Goal: Information Seeking & Learning: Learn about a topic

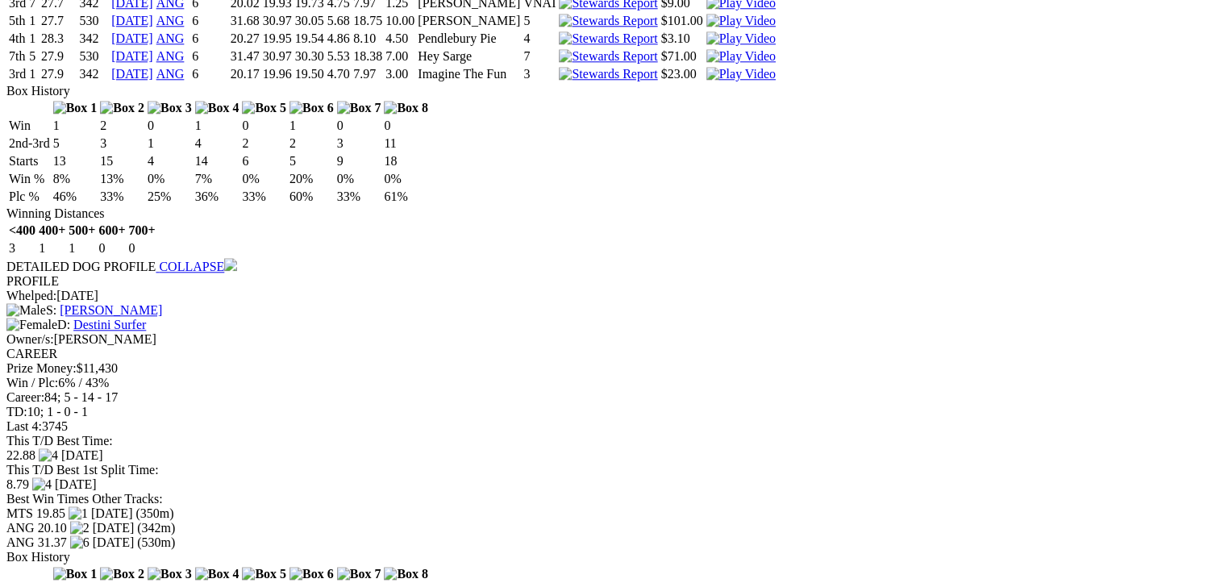
scroll to position [1612, 0]
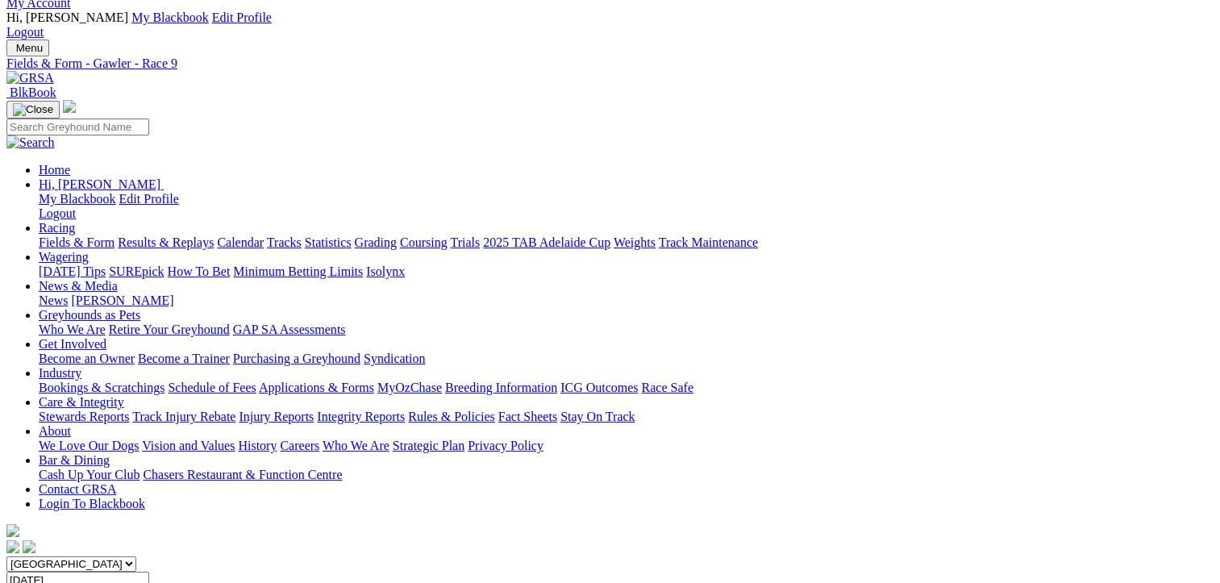
scroll to position [0, 0]
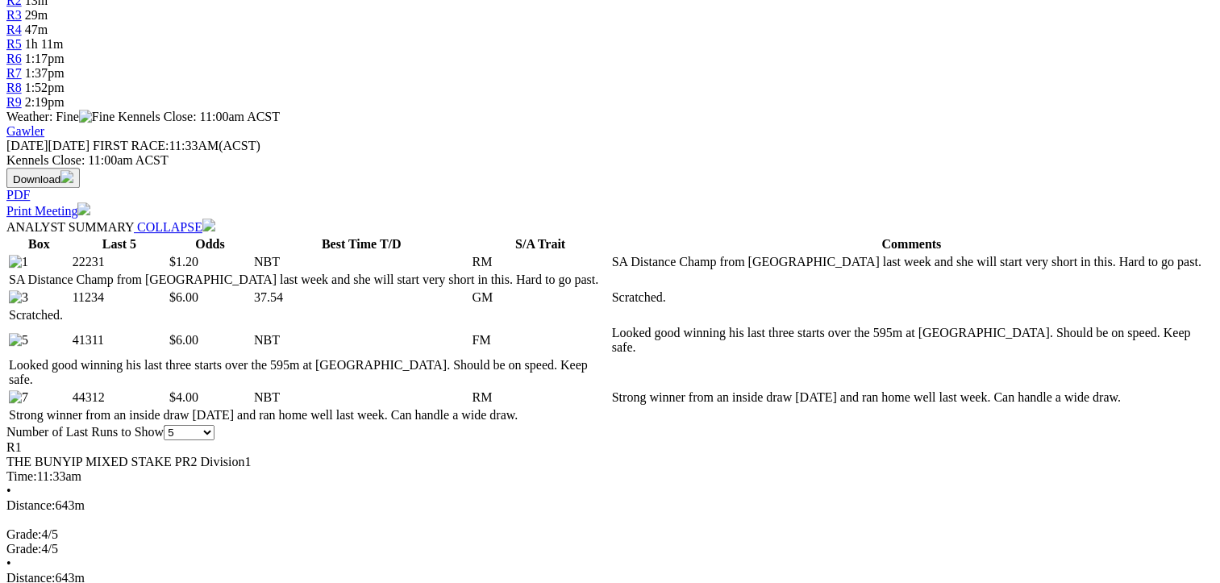
scroll to position [645, 0]
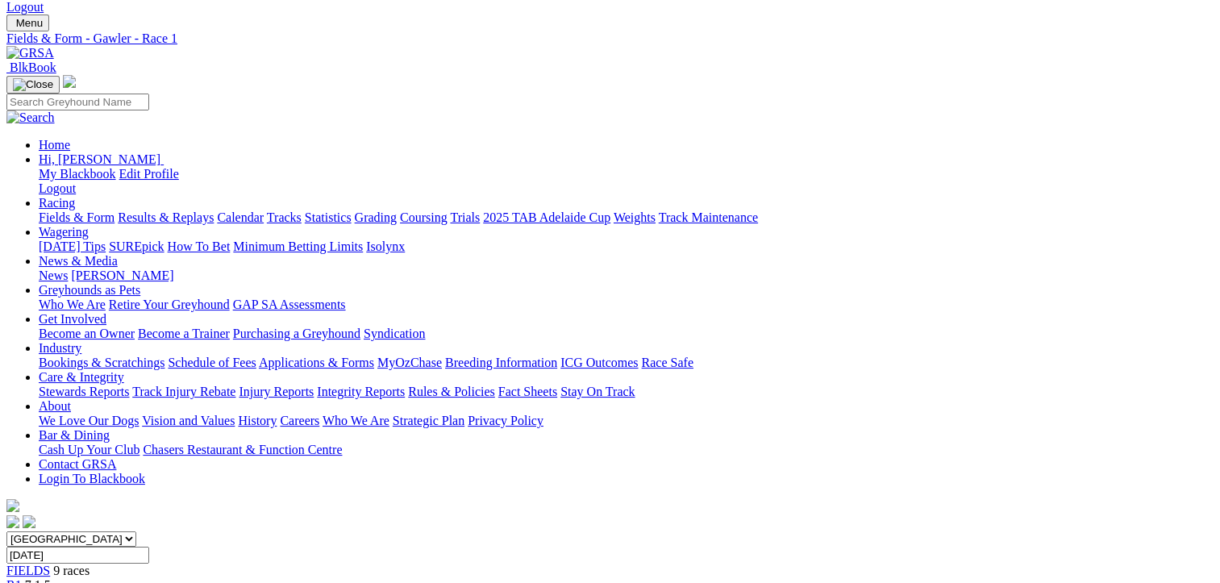
scroll to position [161, 0]
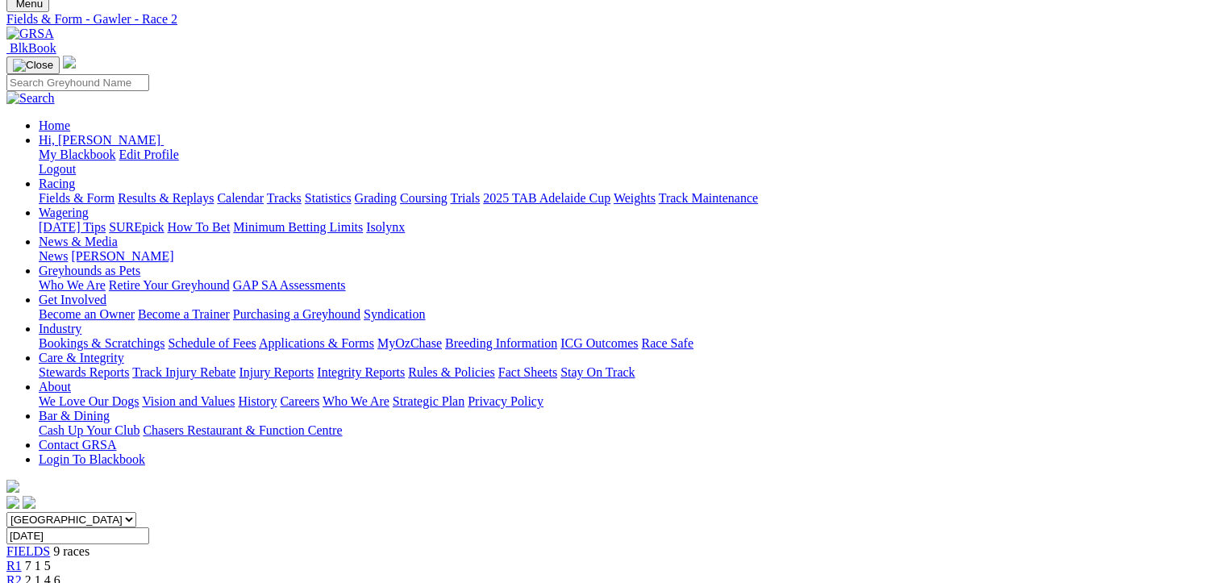
scroll to position [81, 0]
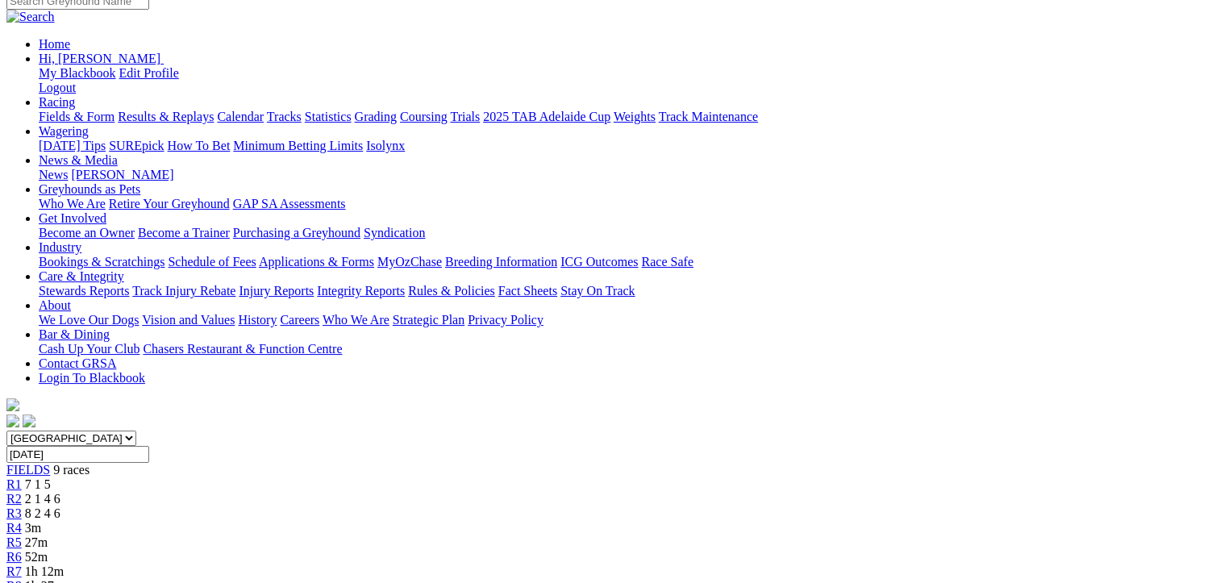
scroll to position [81, 0]
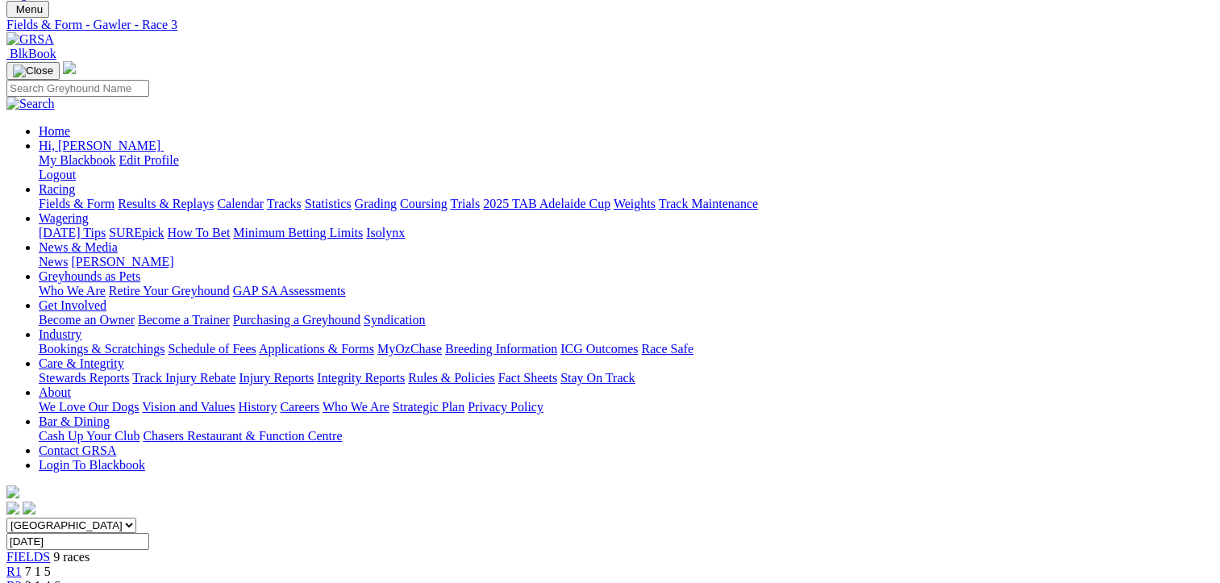
click at [367, 579] on div "R2 2 1 4 6" at bounding box center [609, 586] width 1207 height 15
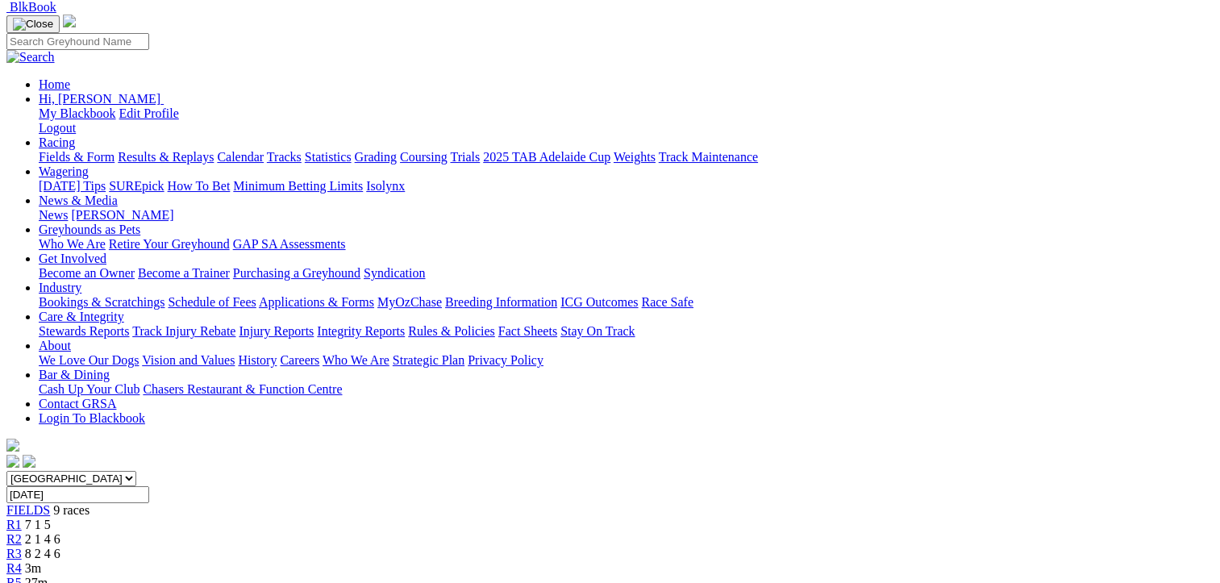
scroll to position [81, 0]
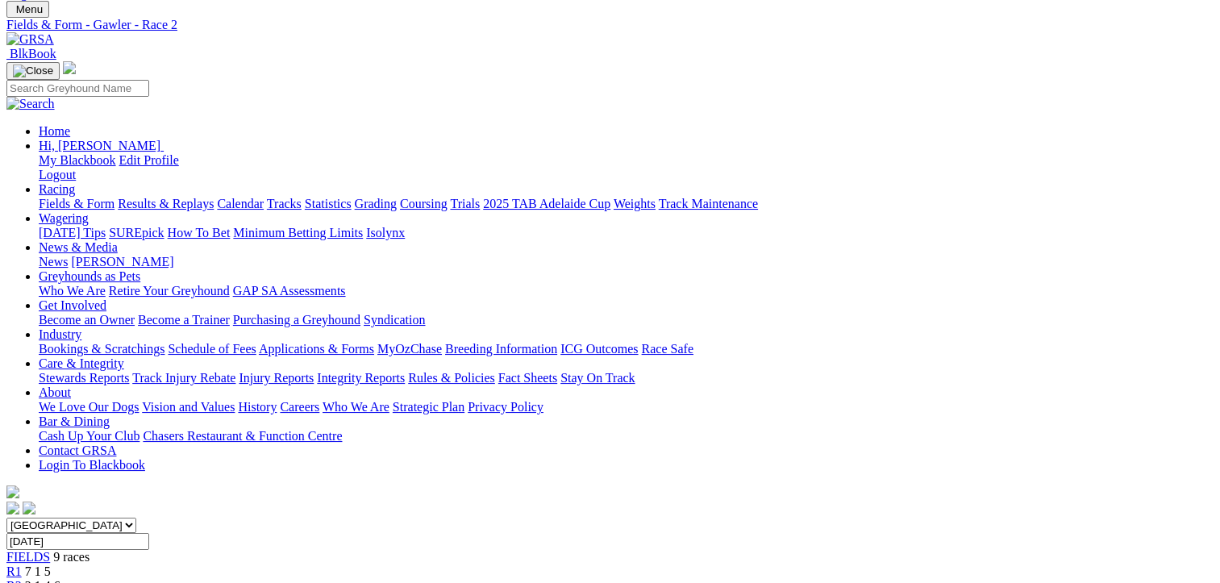
click at [250, 564] on div "R1 7 1 5" at bounding box center [609, 571] width 1207 height 15
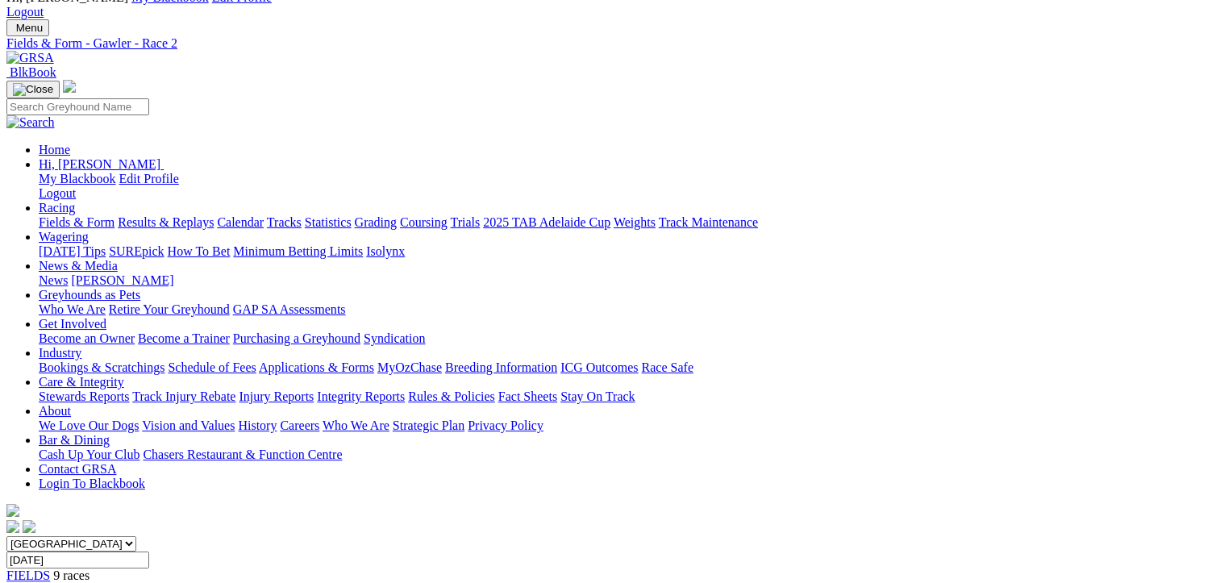
scroll to position [161, 0]
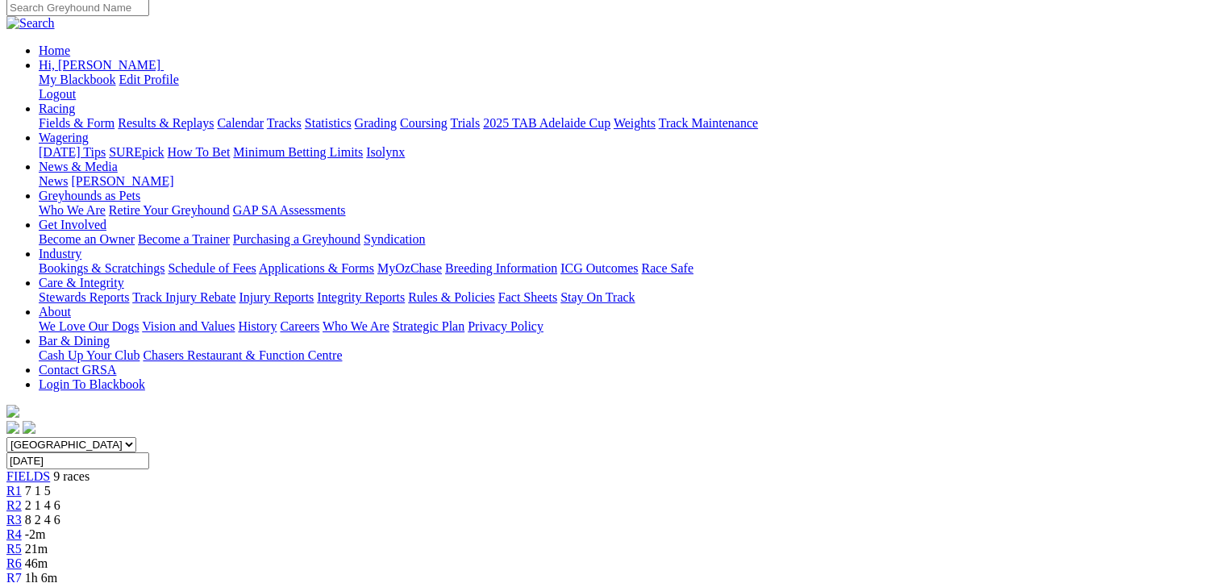
click at [60, 513] on span "8 2 4 6" at bounding box center [42, 520] width 35 height 14
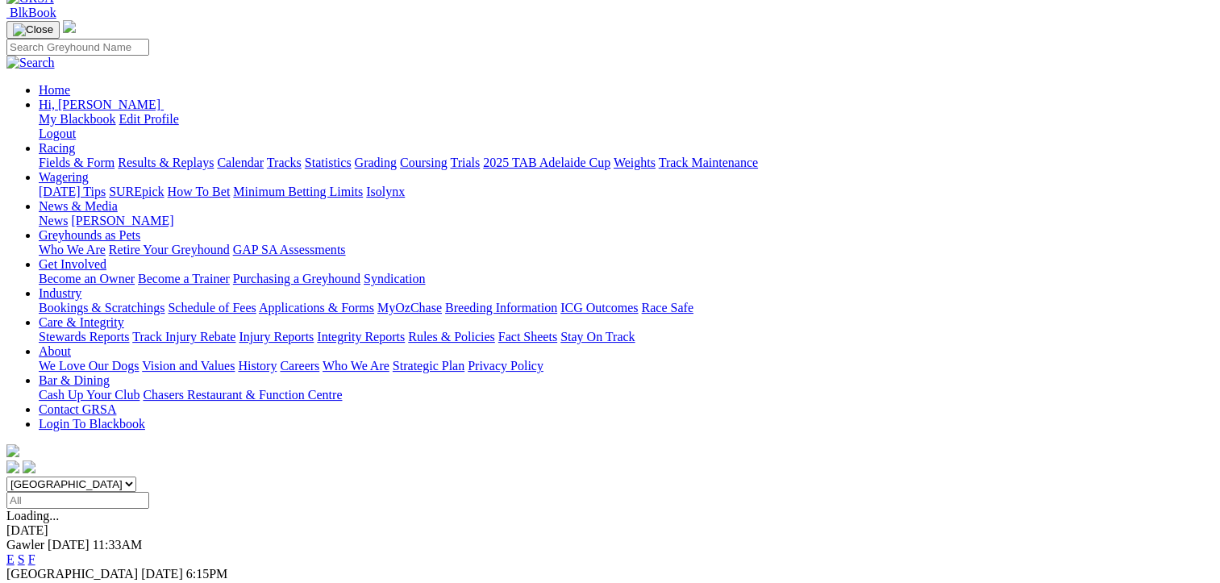
scroll to position [322, 0]
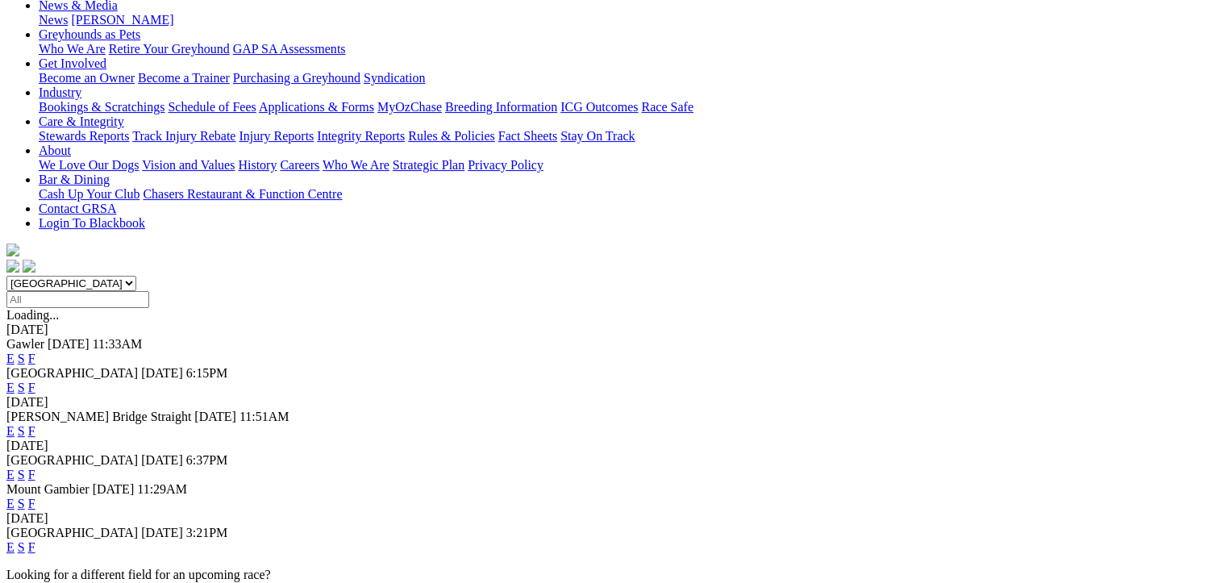
click at [35, 540] on link "F" at bounding box center [31, 547] width 7 height 14
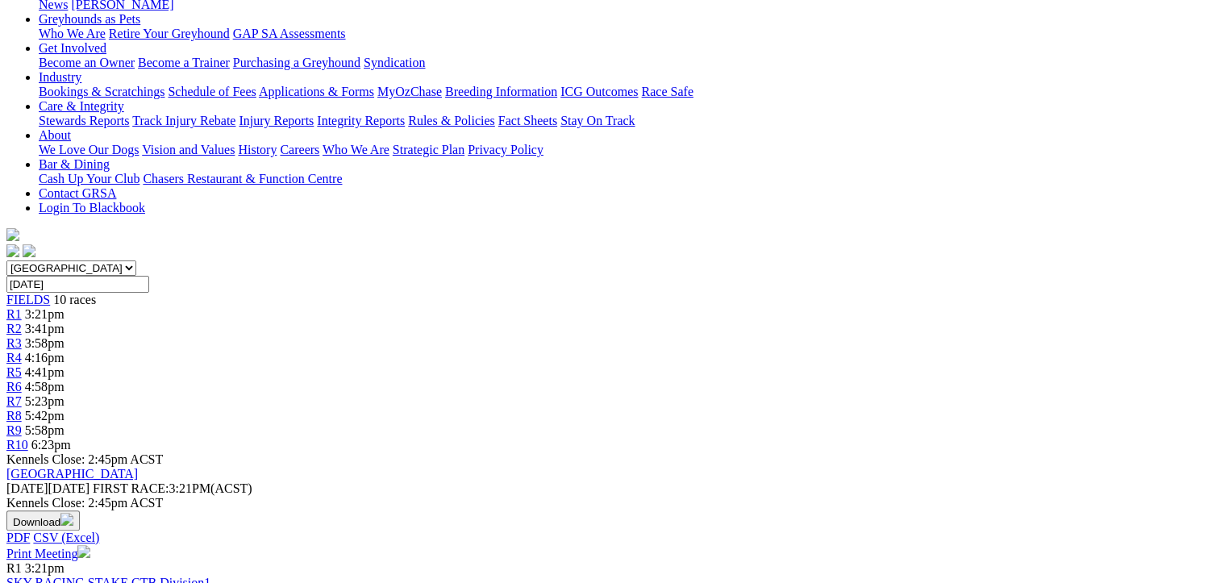
scroll to position [322, 0]
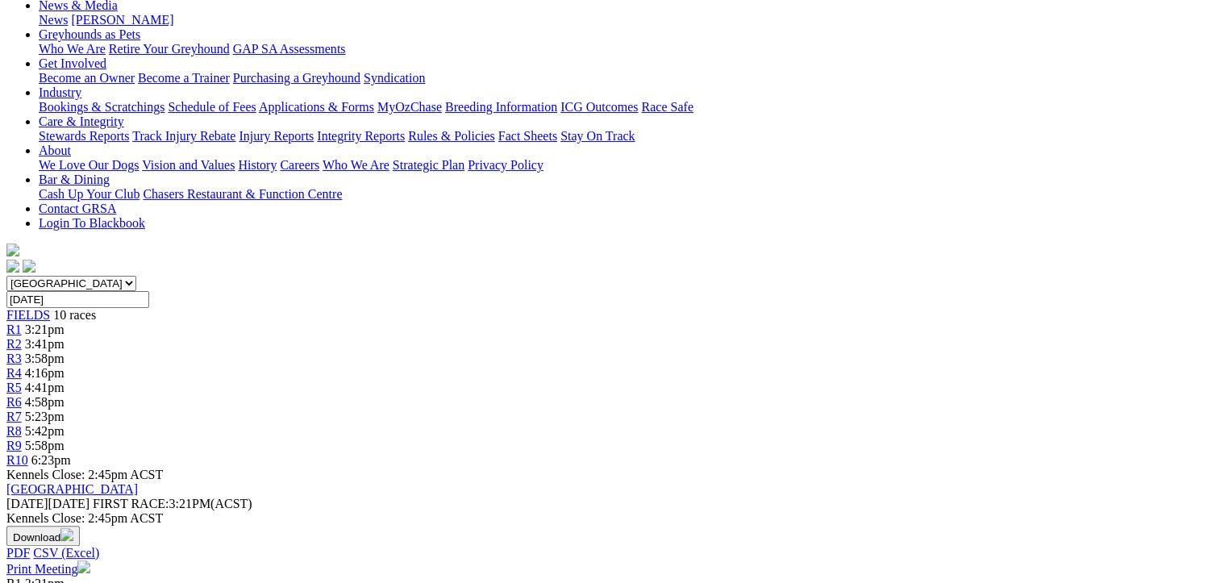
click at [80, 526] on button "Download" at bounding box center [42, 536] width 73 height 20
click at [90, 562] on link "Print Meeting" at bounding box center [48, 569] width 84 height 14
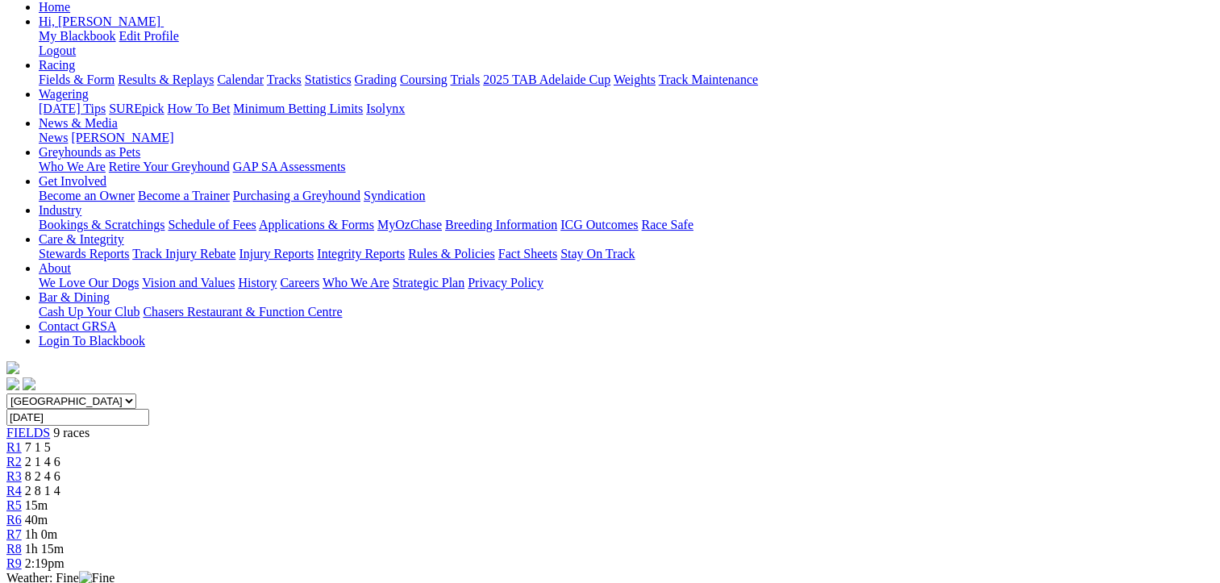
scroll to position [242, 0]
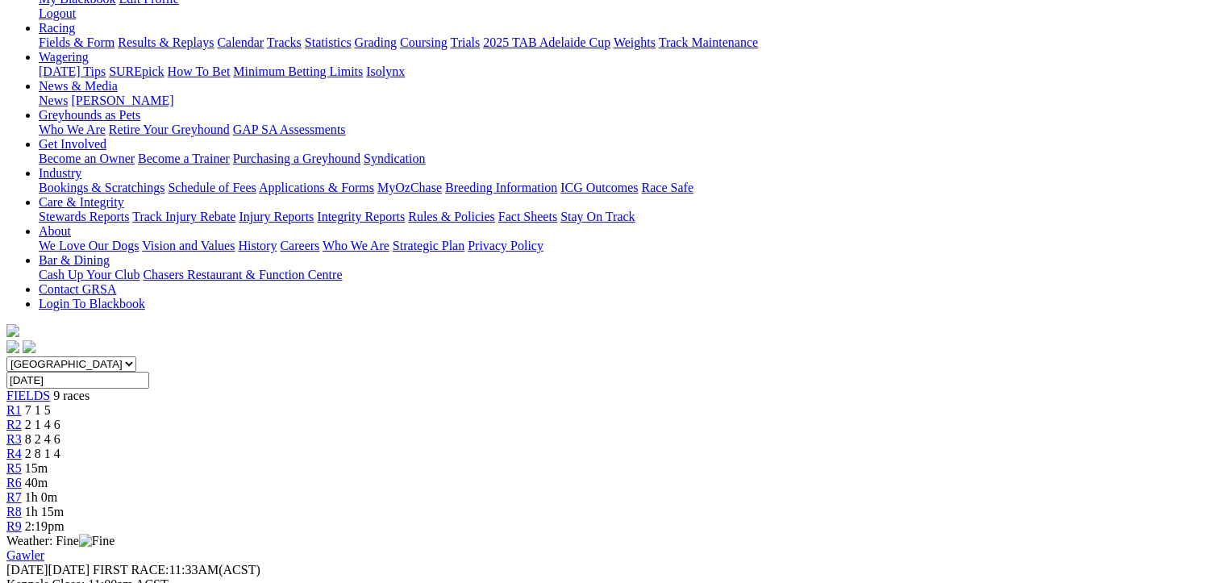
click at [458, 432] on div "R3 8 2 4 6" at bounding box center [609, 439] width 1207 height 15
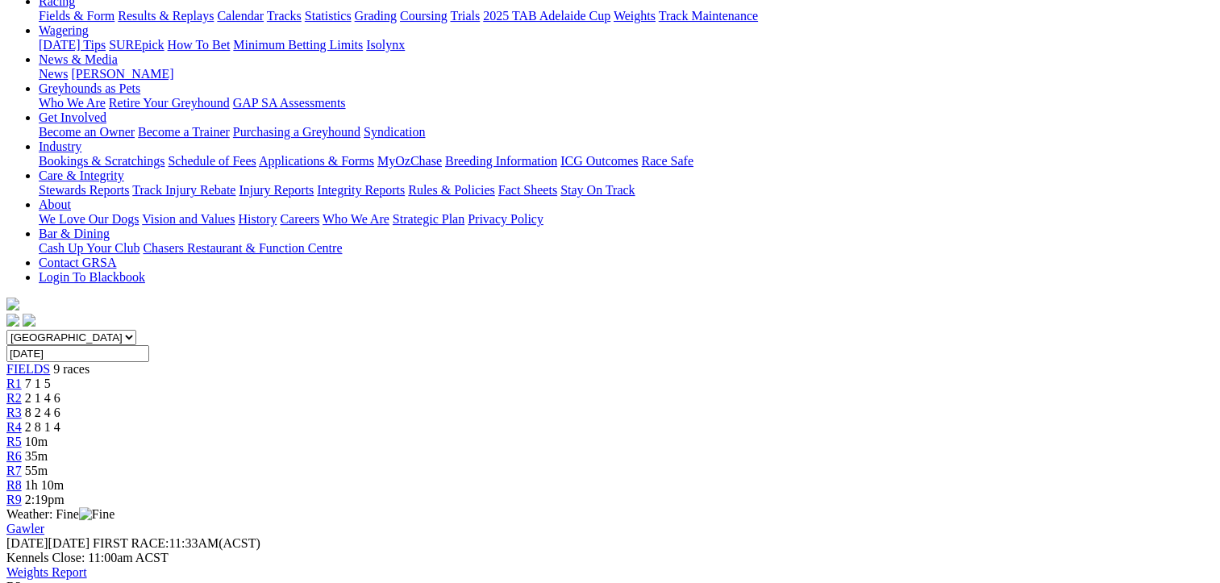
scroll to position [242, 0]
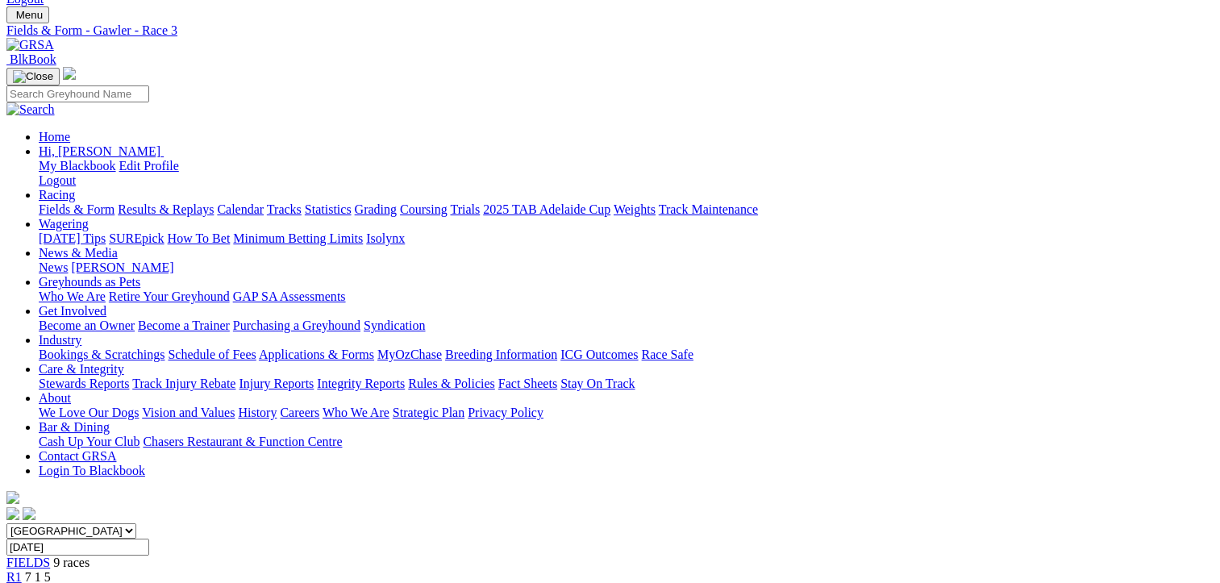
scroll to position [161, 0]
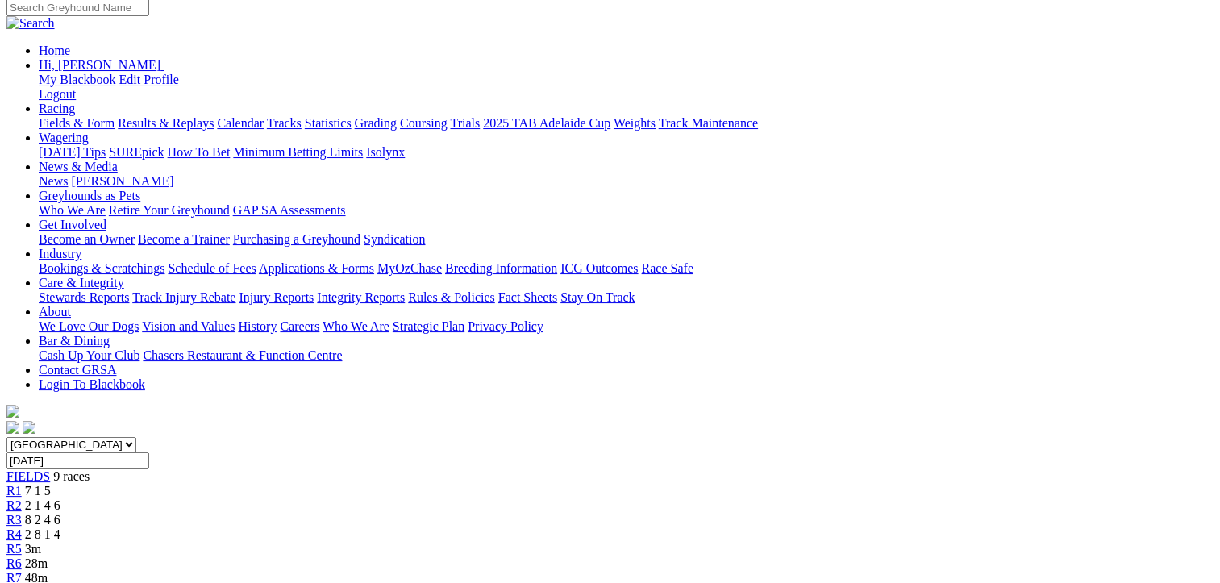
click at [60, 527] on span "2 8 1 4" at bounding box center [42, 534] width 35 height 14
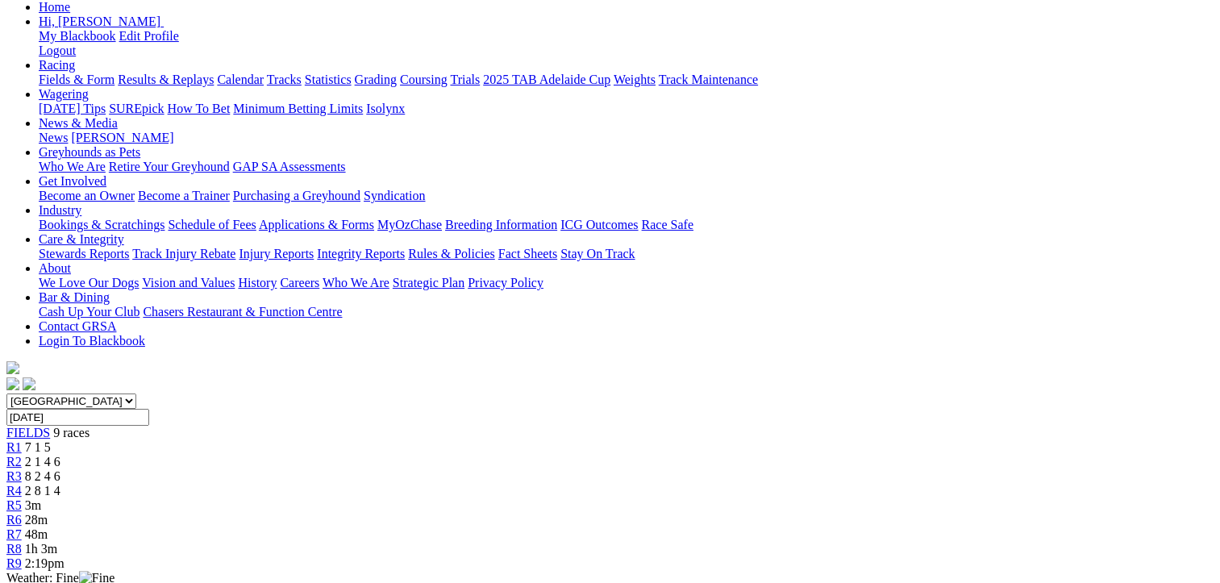
scroll to position [242, 0]
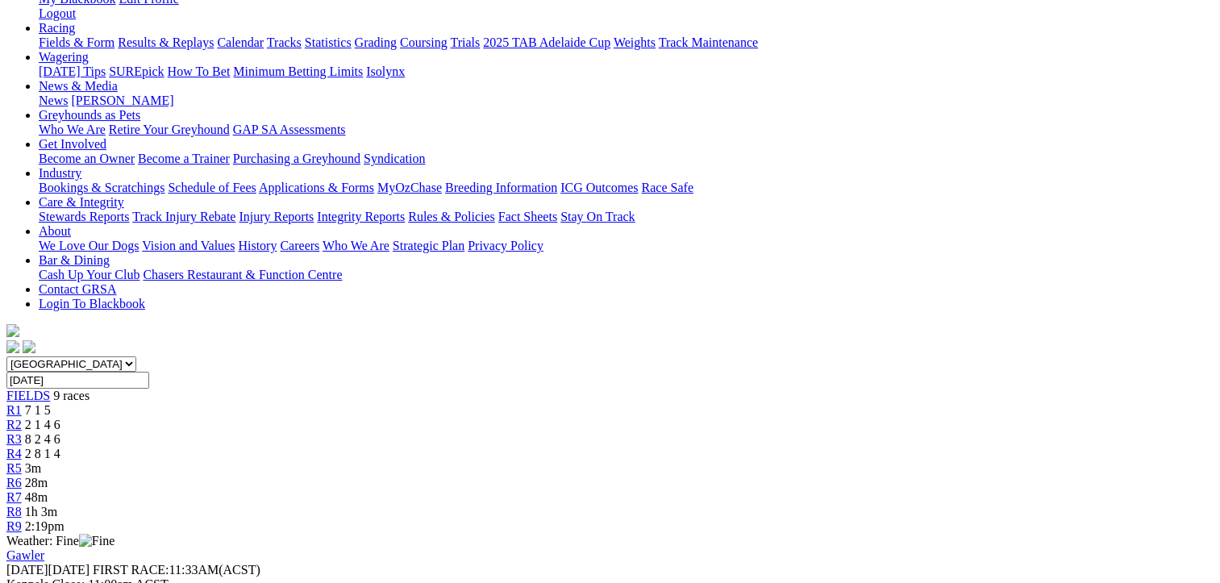
click at [22, 432] on span "R3" at bounding box center [13, 439] width 15 height 14
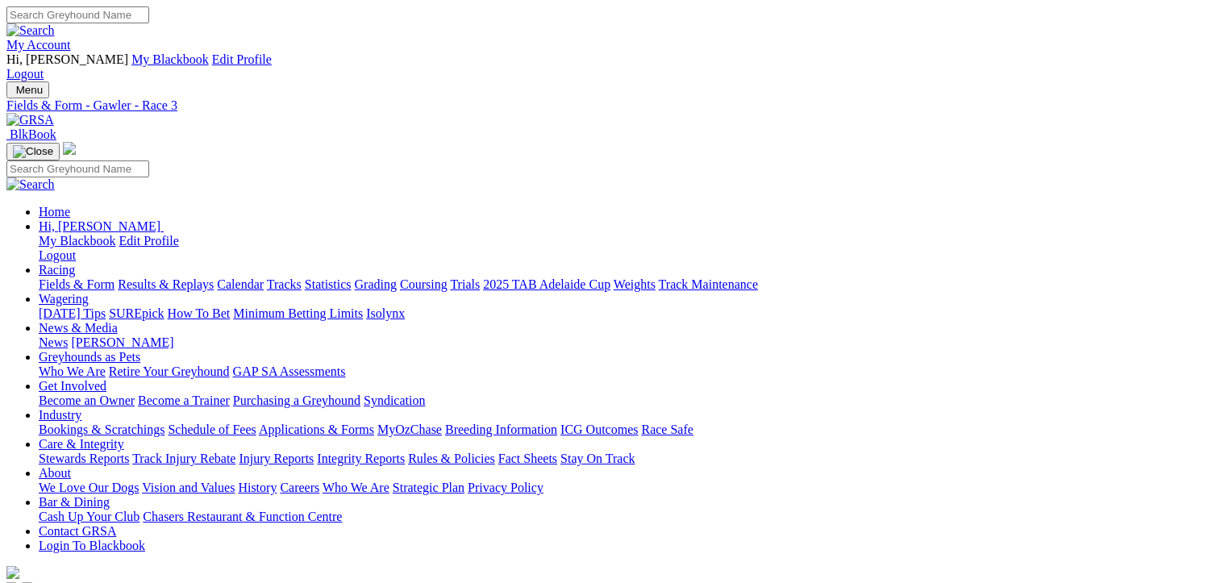
scroll to position [242, 0]
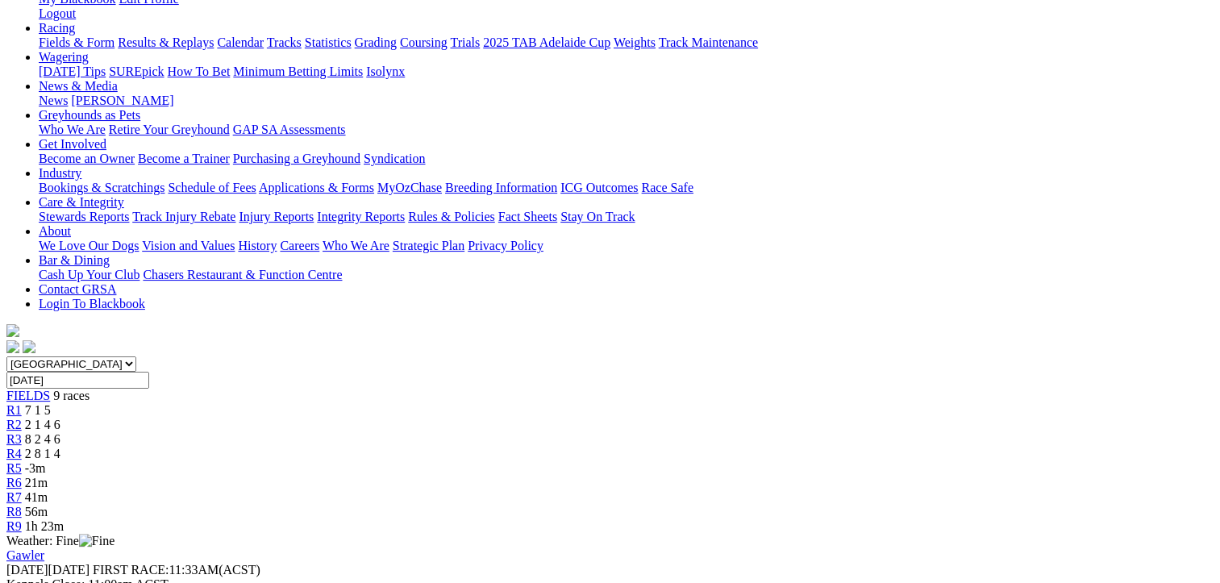
click at [576, 447] on div "R4 2 8 1 4" at bounding box center [609, 454] width 1207 height 15
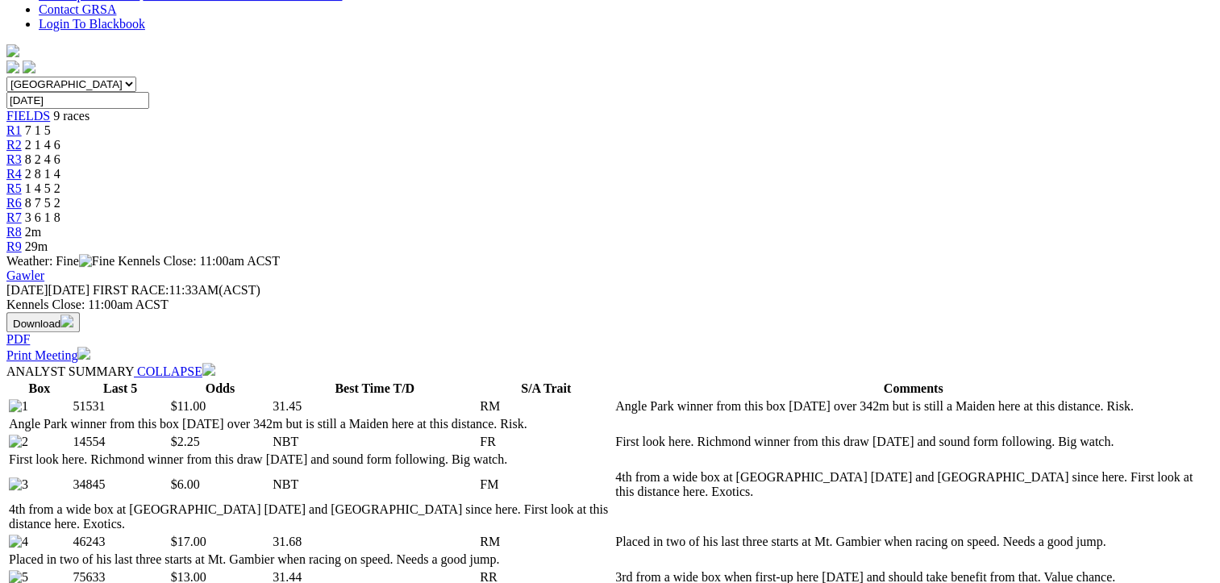
scroll to position [806, 0]
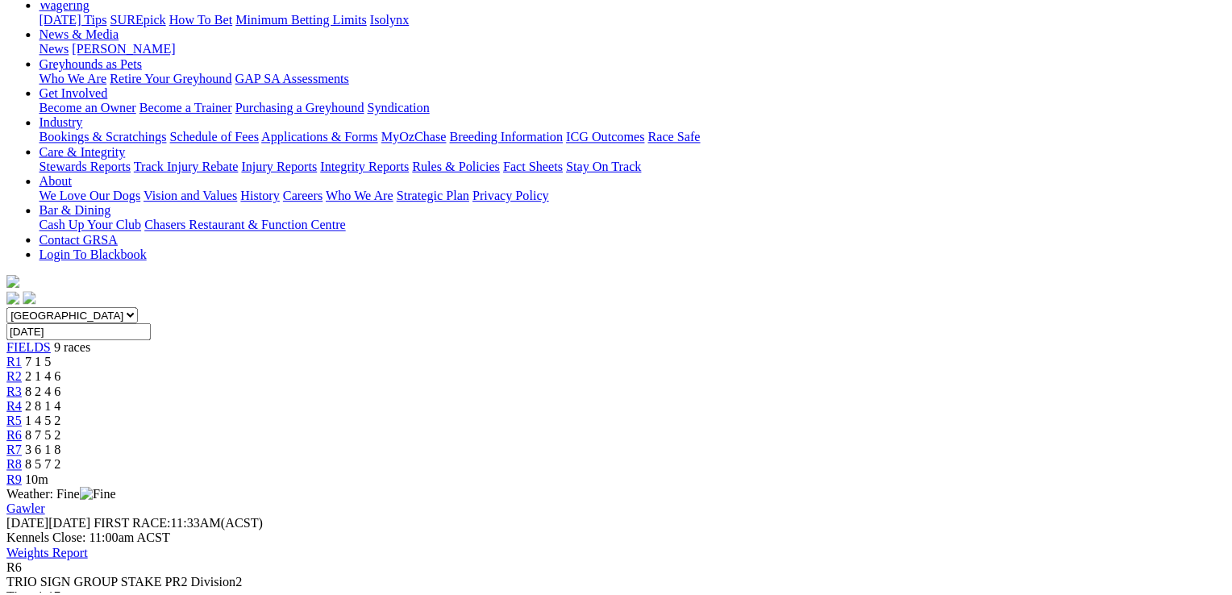
scroll to position [322, 0]
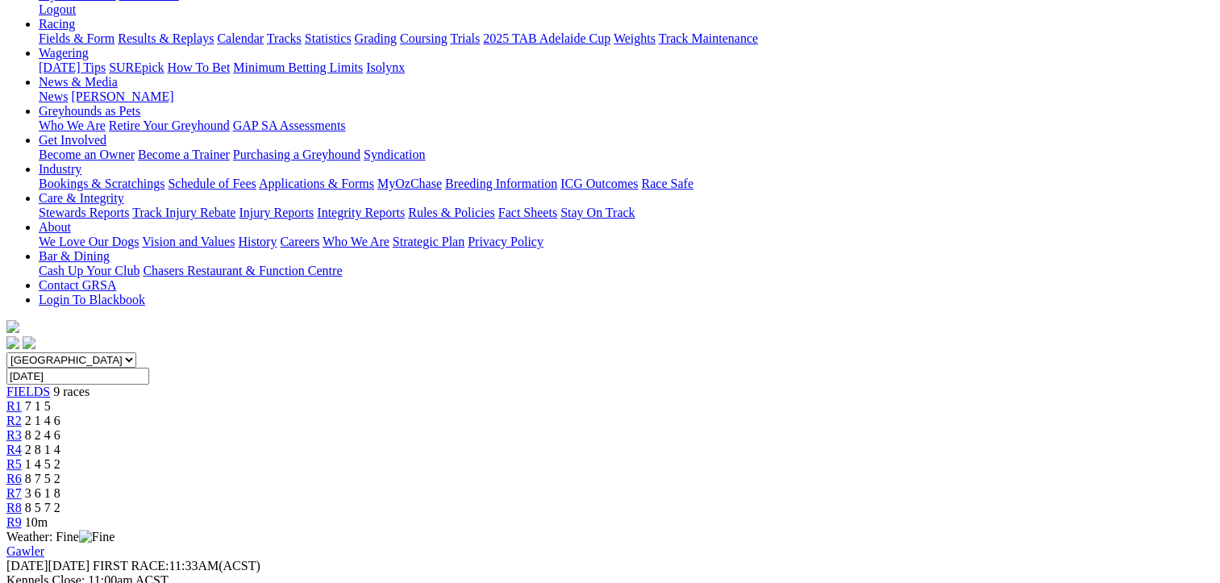
scroll to position [0, 0]
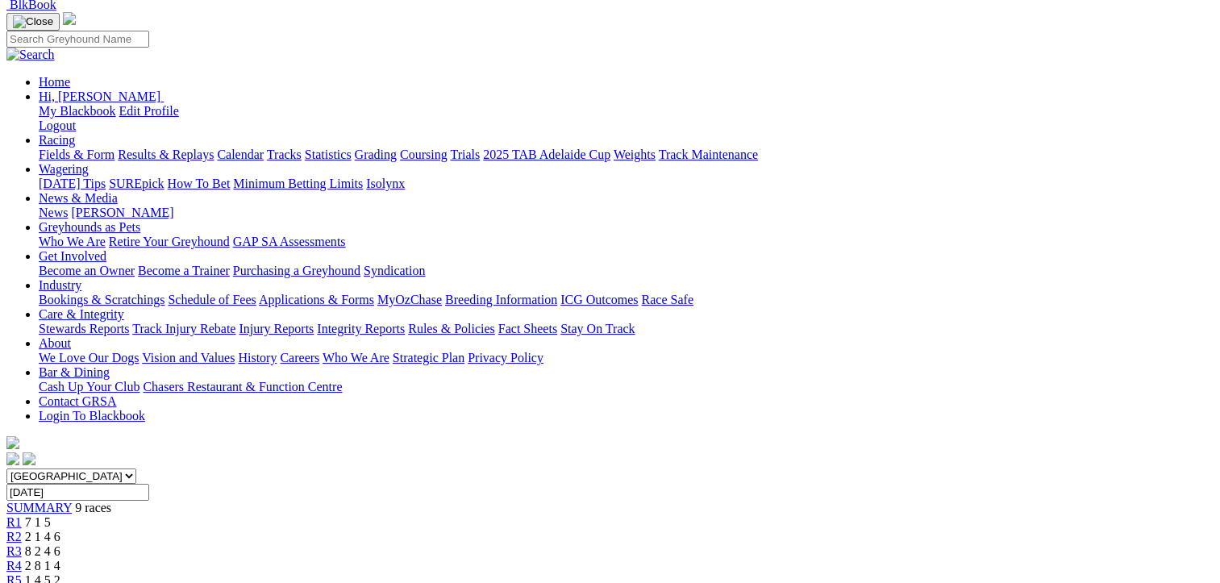
scroll to position [242, 0]
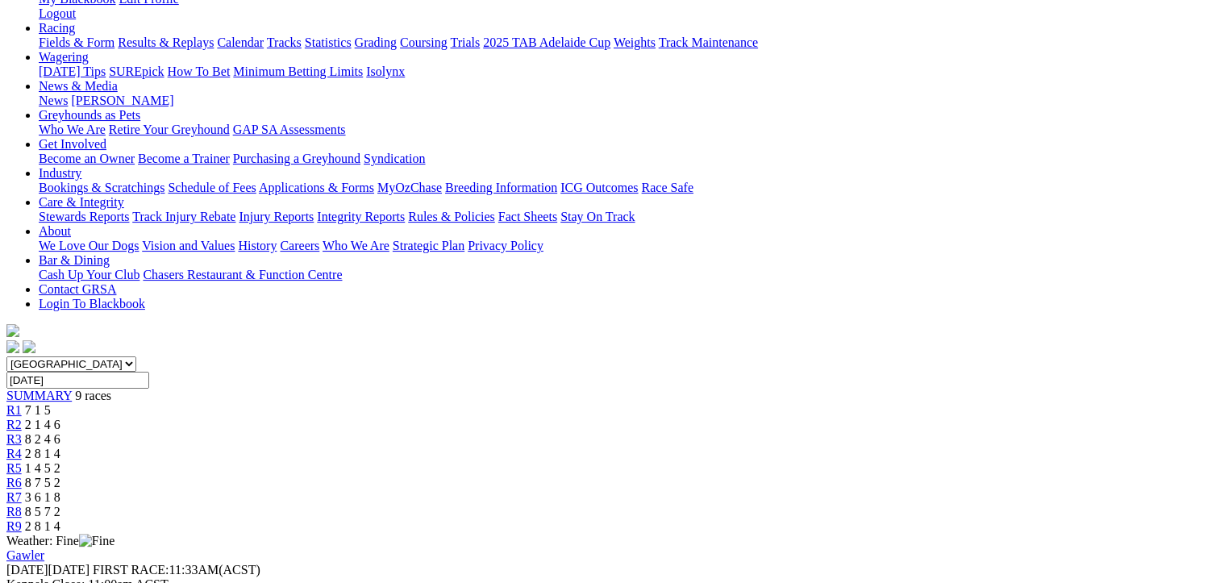
click at [60, 490] on span "3 6 1 8" at bounding box center [42, 497] width 35 height 14
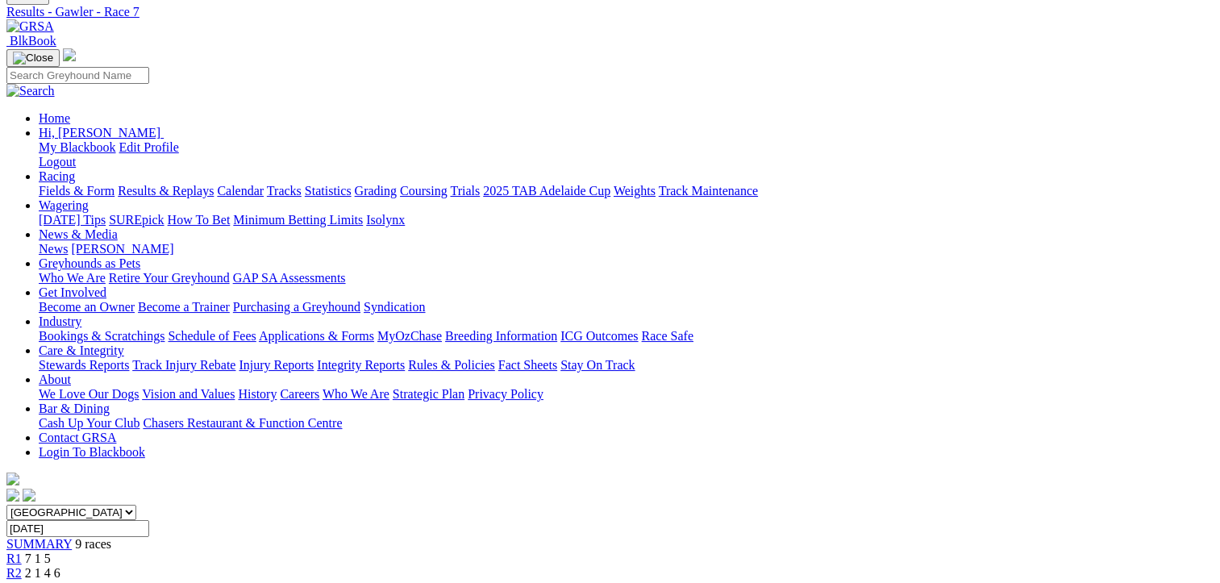
scroll to position [242, 0]
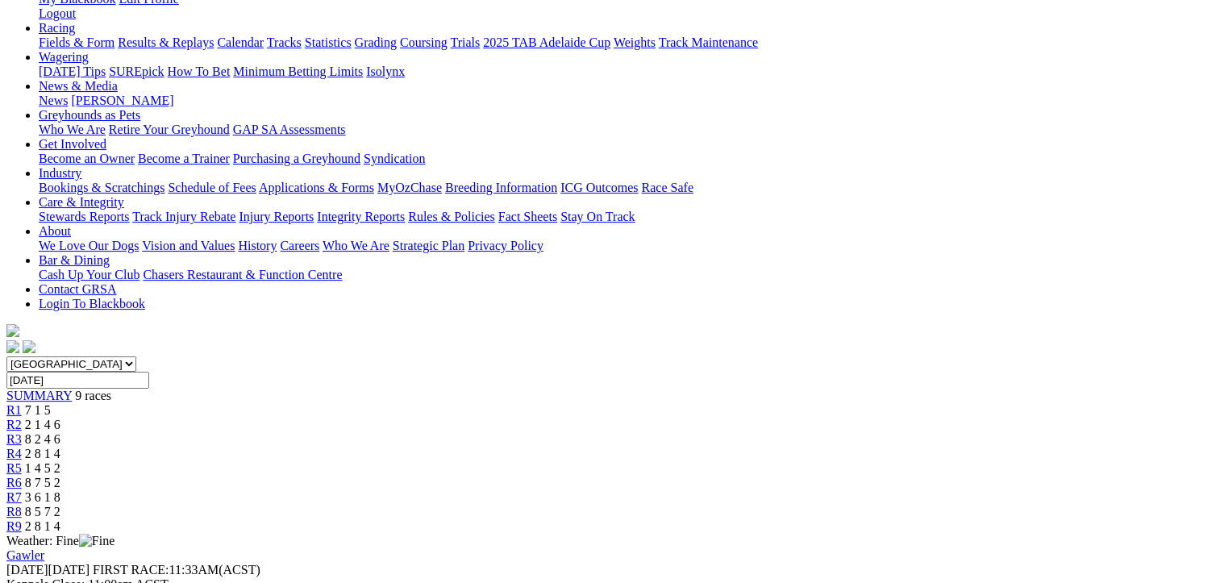
click at [60, 505] on span "8 5 7 2" at bounding box center [42, 512] width 35 height 14
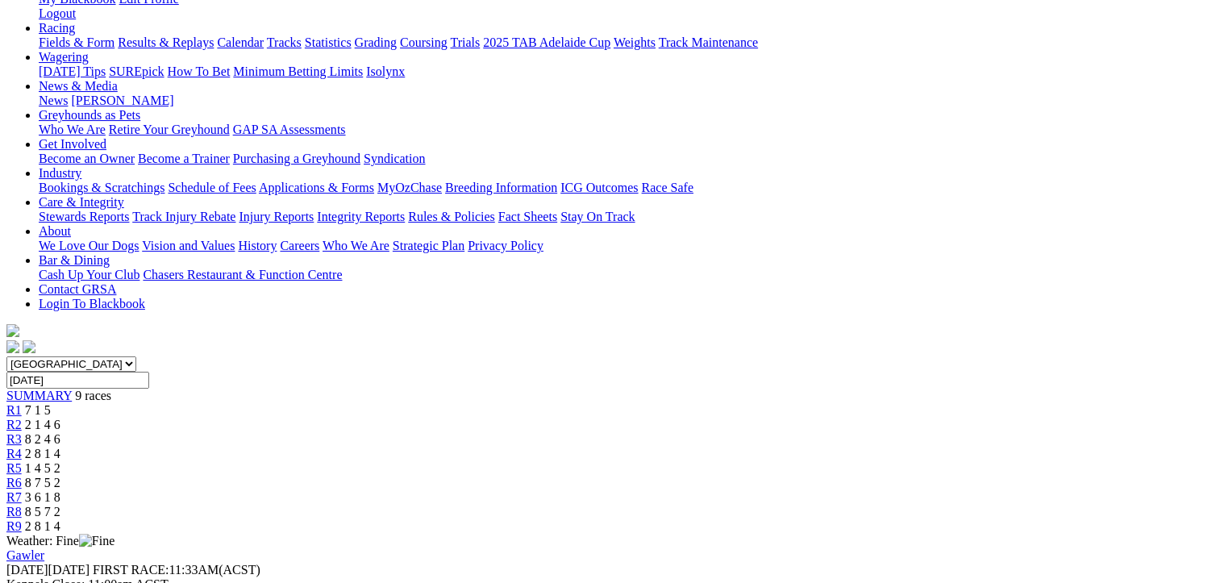
scroll to position [322, 0]
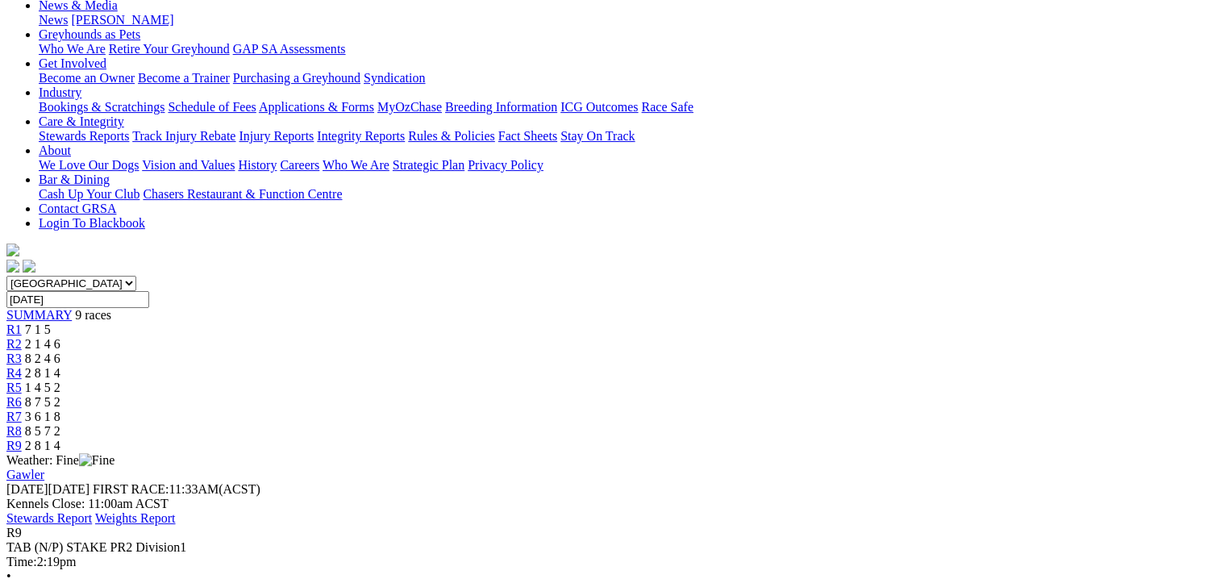
scroll to position [0, 0]
